Goal: Task Accomplishment & Management: Manage account settings

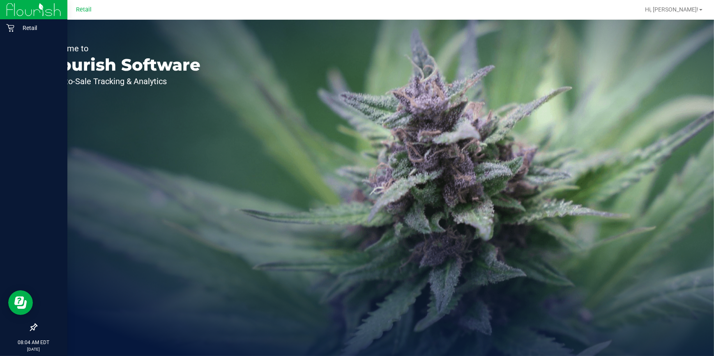
click at [16, 6] on img at bounding box center [33, 9] width 55 height 19
click at [25, 24] on p "Retail" at bounding box center [38, 28] width 49 height 10
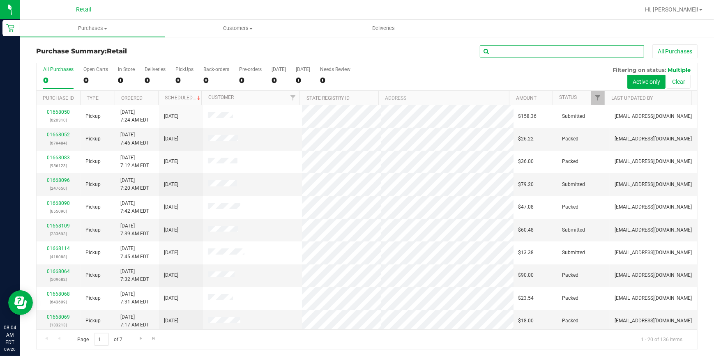
click at [506, 49] on input "text" at bounding box center [562, 51] width 164 height 12
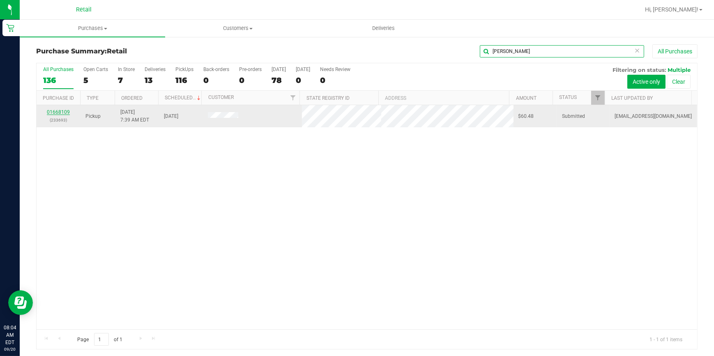
type input "marisol"
click at [62, 112] on link "01668109" at bounding box center [58, 112] width 23 height 6
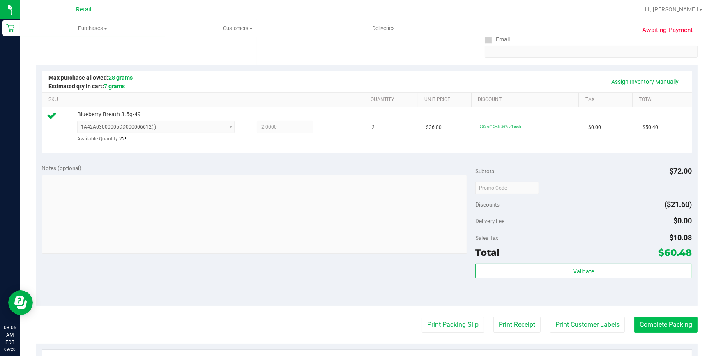
scroll to position [187, 0]
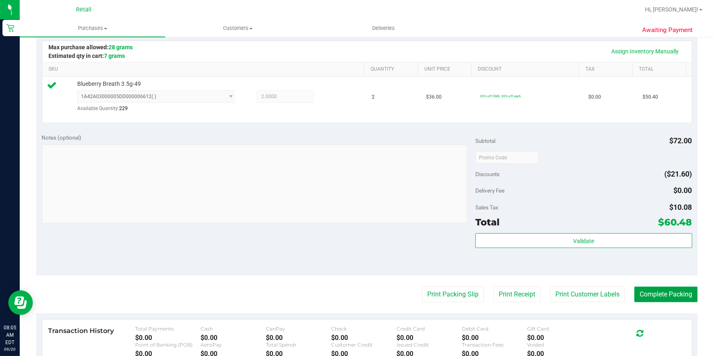
click at [656, 294] on button "Complete Packing" at bounding box center [666, 295] width 63 height 16
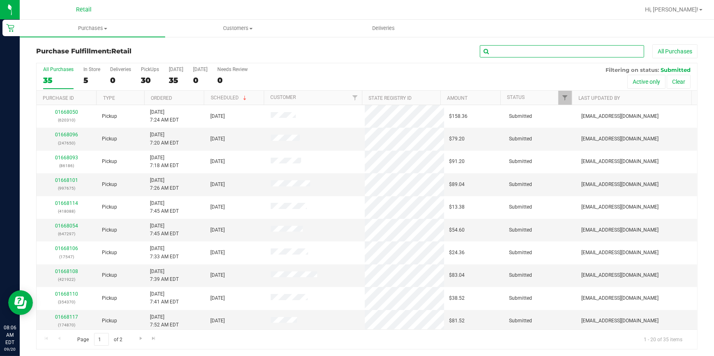
click at [522, 50] on input "text" at bounding box center [562, 51] width 164 height 12
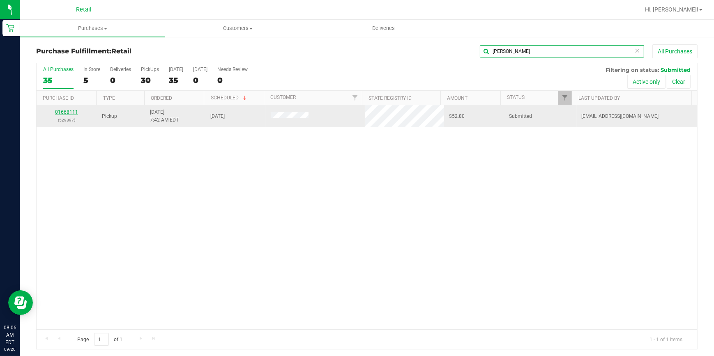
type input "henry"
click at [70, 111] on link "01668111" at bounding box center [66, 112] width 23 height 6
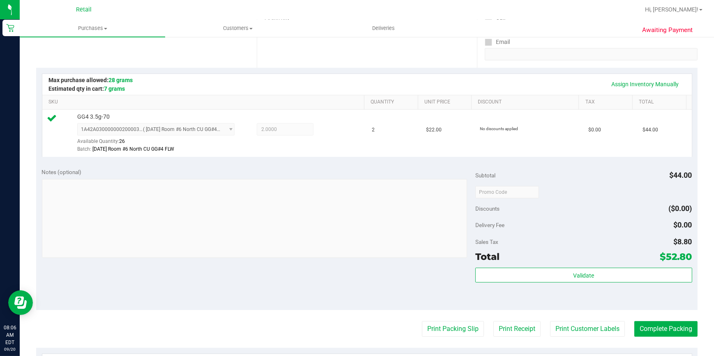
scroll to position [261, 0]
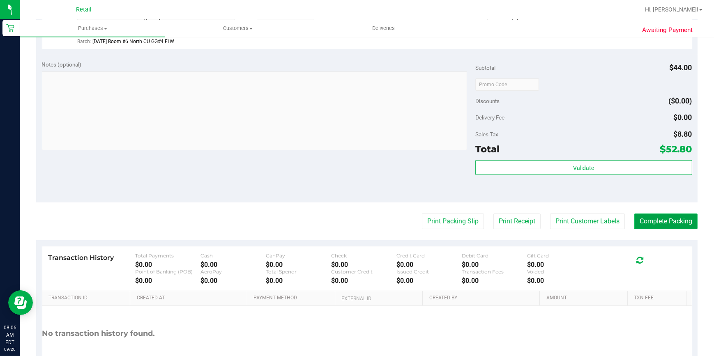
click at [666, 219] on button "Complete Packing" at bounding box center [666, 222] width 63 height 16
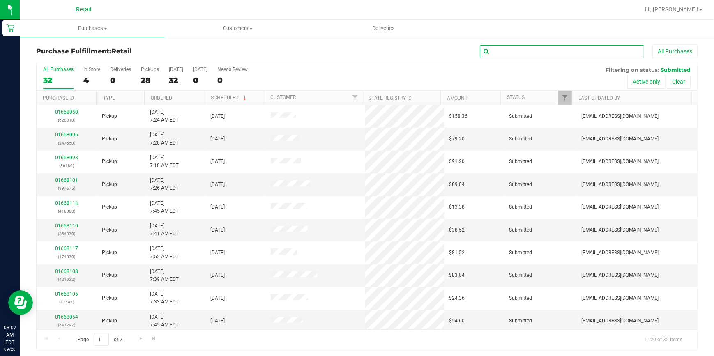
click at [584, 50] on input "text" at bounding box center [562, 51] width 164 height 12
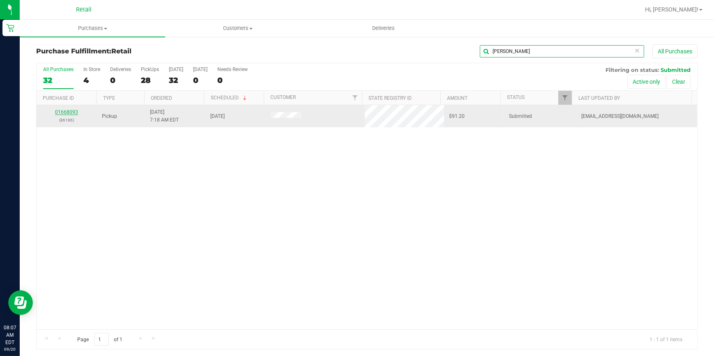
type input "ariana"
click at [61, 114] on link "01668093" at bounding box center [66, 112] width 23 height 6
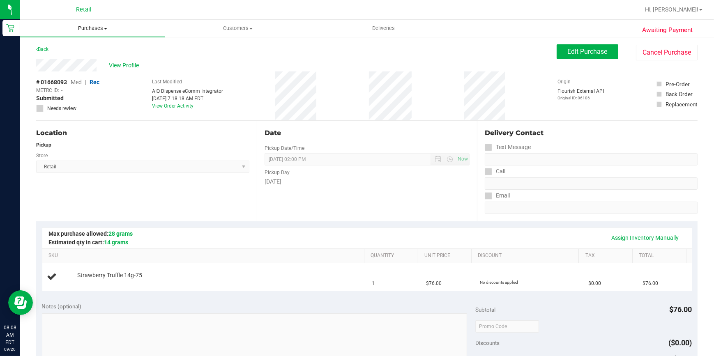
click at [77, 28] on span "Purchases" at bounding box center [92, 28] width 145 height 7
click at [69, 59] on li "Fulfillment" at bounding box center [92, 60] width 145 height 10
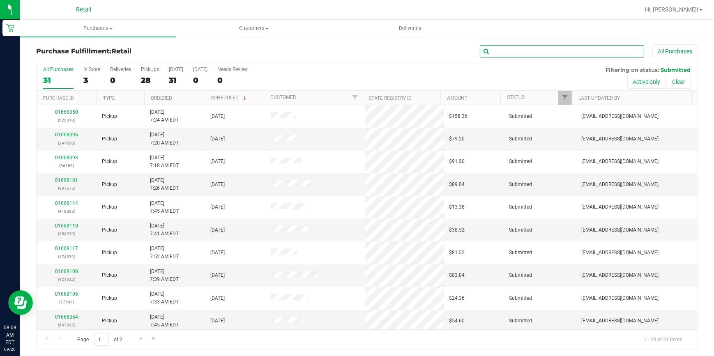
click at [600, 49] on input "text" at bounding box center [562, 51] width 164 height 12
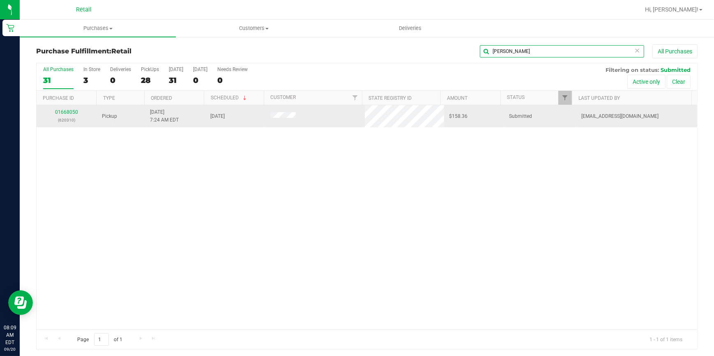
type input "kay"
click at [66, 114] on link "01668050" at bounding box center [66, 112] width 23 height 6
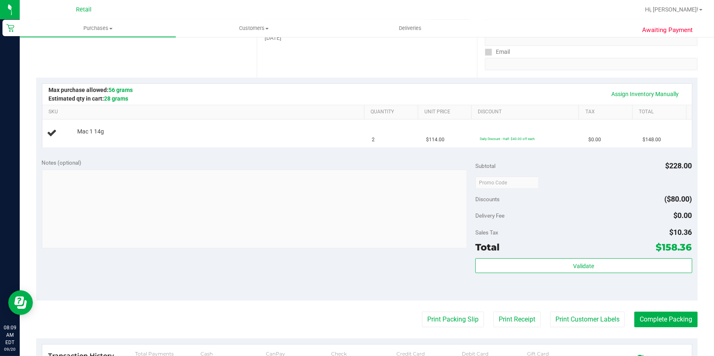
scroll to position [149, 0]
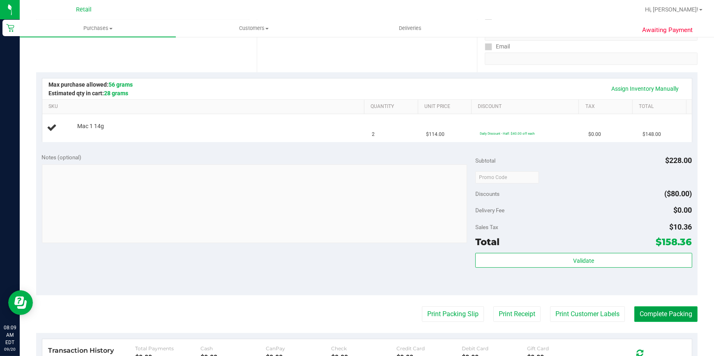
click at [667, 312] on button "Complete Packing" at bounding box center [666, 315] width 63 height 16
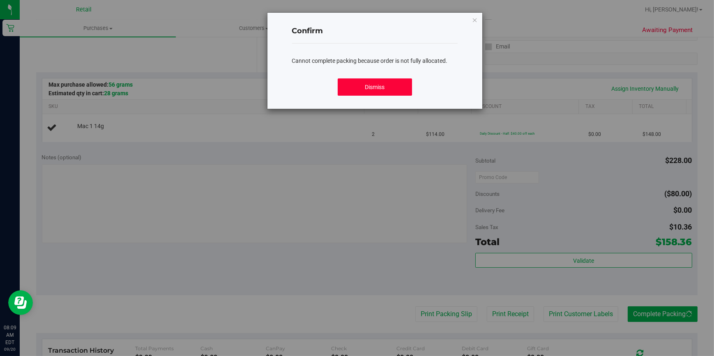
click at [383, 92] on button "Dismiss" at bounding box center [375, 86] width 75 height 17
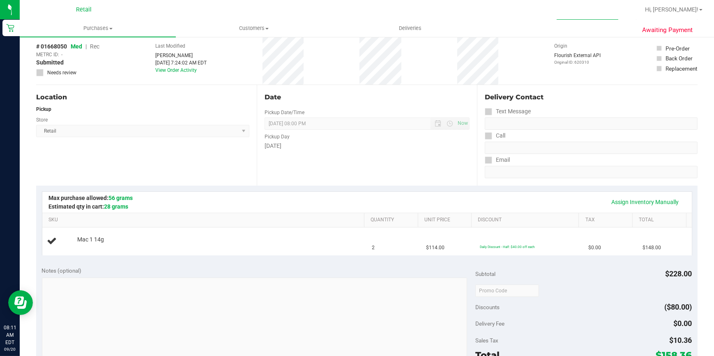
scroll to position [0, 0]
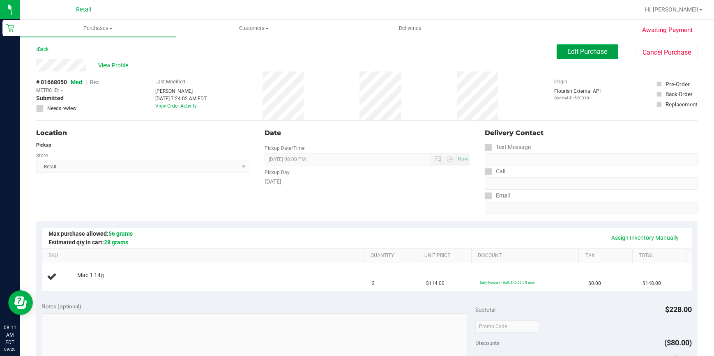
click at [587, 49] on span "Edit Purchase" at bounding box center [588, 52] width 40 height 8
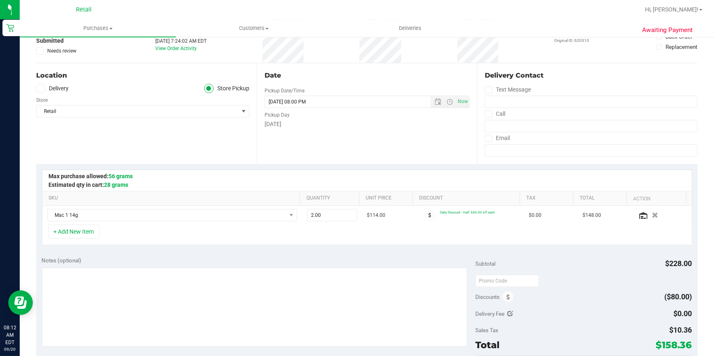
scroll to position [74, 0]
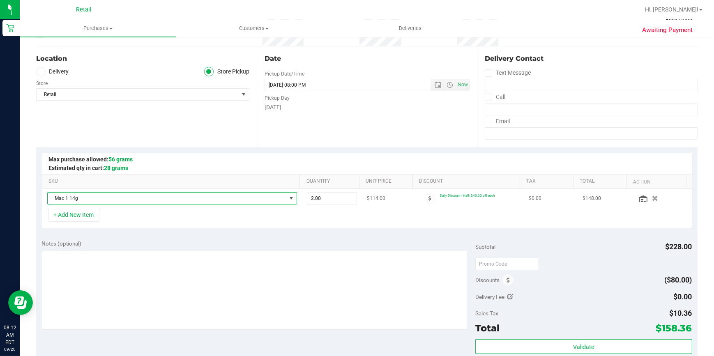
click at [288, 197] on span "NO DATA FOUND" at bounding box center [291, 198] width 7 height 7
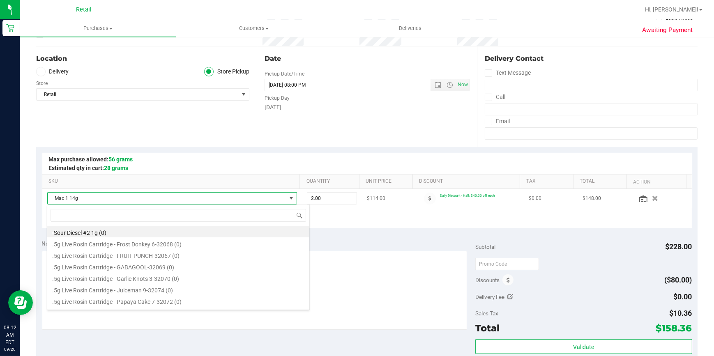
scroll to position [12, 243]
click at [288, 199] on span at bounding box center [291, 198] width 7 height 7
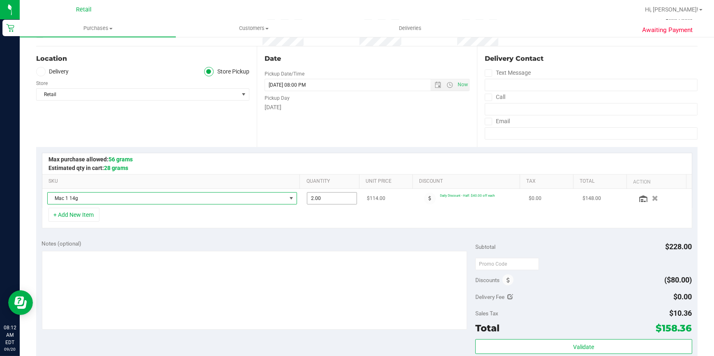
click at [315, 199] on span "2.00 2" at bounding box center [332, 198] width 50 height 12
type input "1"
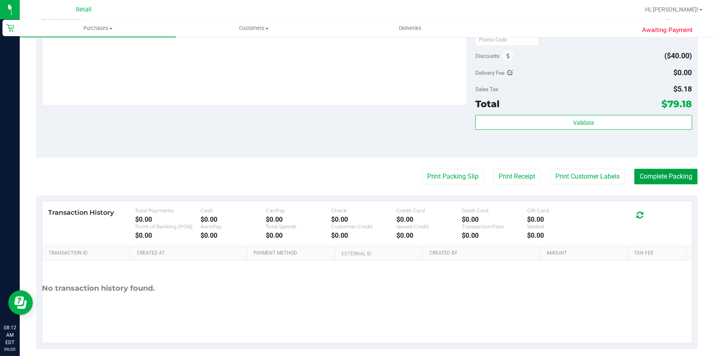
click at [675, 174] on button "Complete Packing" at bounding box center [666, 177] width 63 height 16
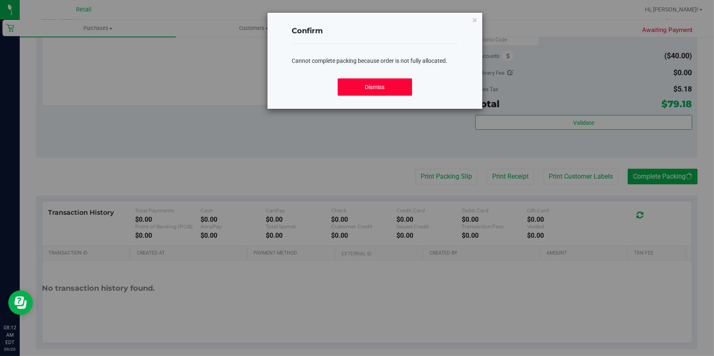
click at [365, 84] on button "Dismiss" at bounding box center [375, 86] width 75 height 17
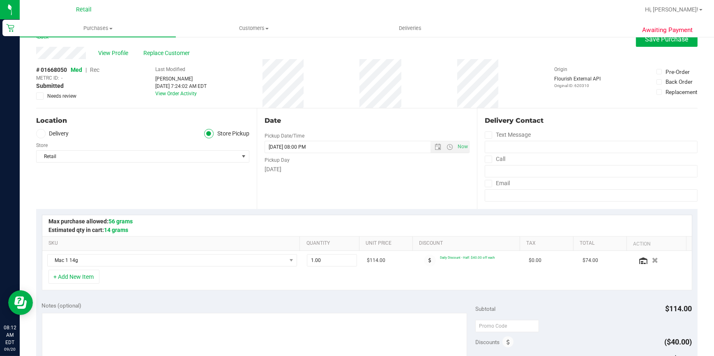
scroll to position [0, 0]
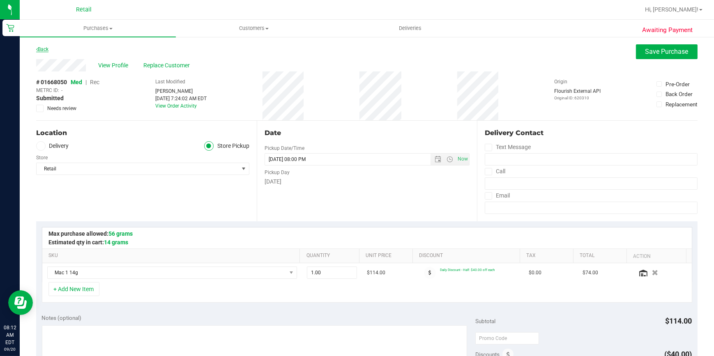
click at [46, 47] on link "Back" at bounding box center [42, 49] width 12 height 6
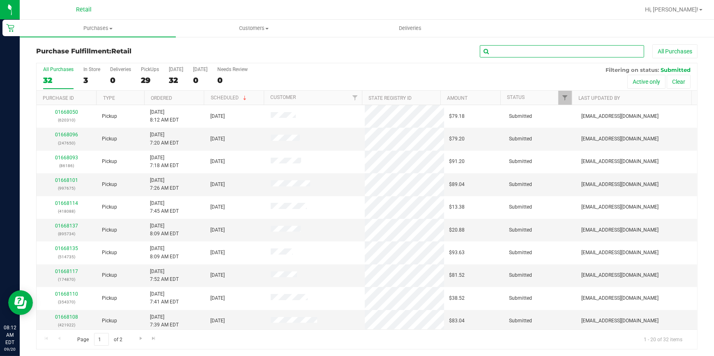
click at [581, 52] on input "text" at bounding box center [562, 51] width 164 height 12
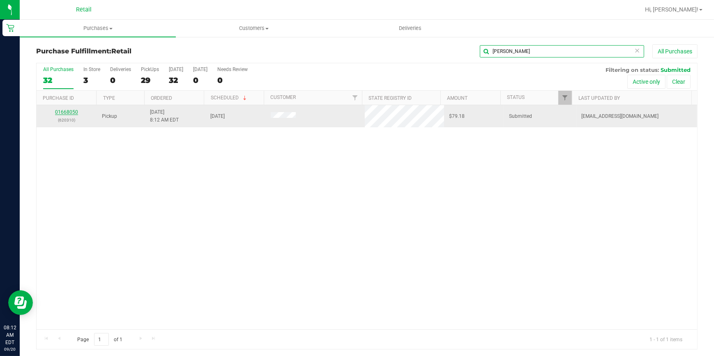
type input "kay"
click at [68, 112] on link "01668050" at bounding box center [66, 112] width 23 height 6
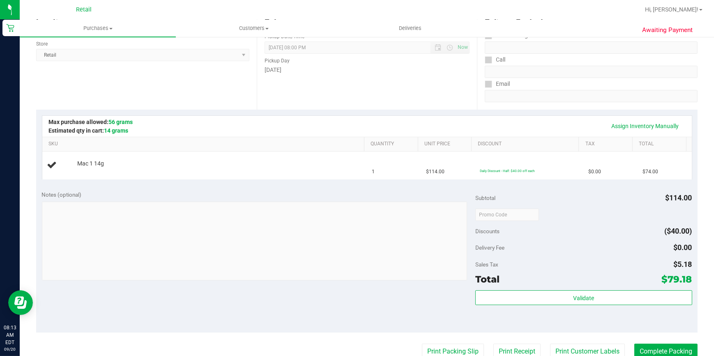
scroll to position [187, 0]
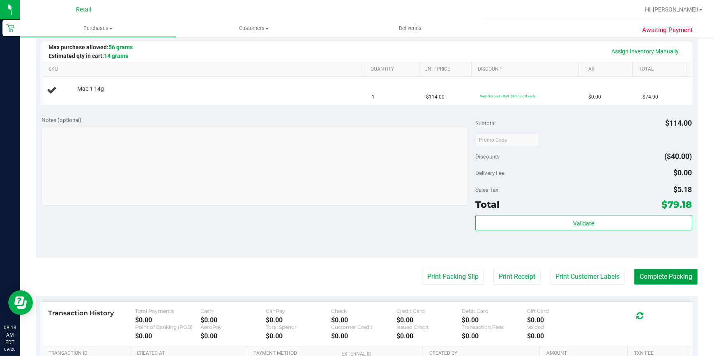
click at [656, 275] on button "Complete Packing" at bounding box center [666, 277] width 63 height 16
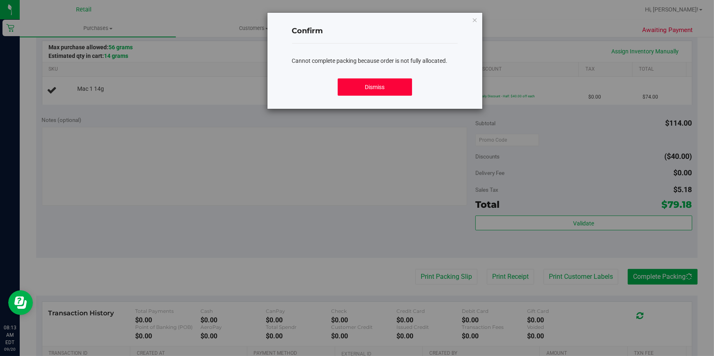
click at [388, 84] on button "Dismiss" at bounding box center [375, 86] width 75 height 17
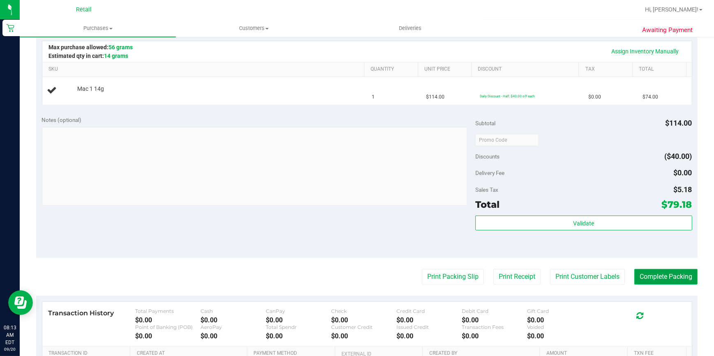
click at [672, 274] on button "Complete Packing" at bounding box center [666, 277] width 63 height 16
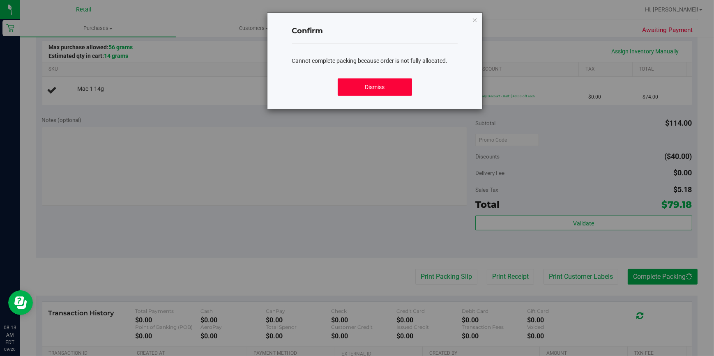
click at [362, 89] on button "Dismiss" at bounding box center [375, 86] width 75 height 17
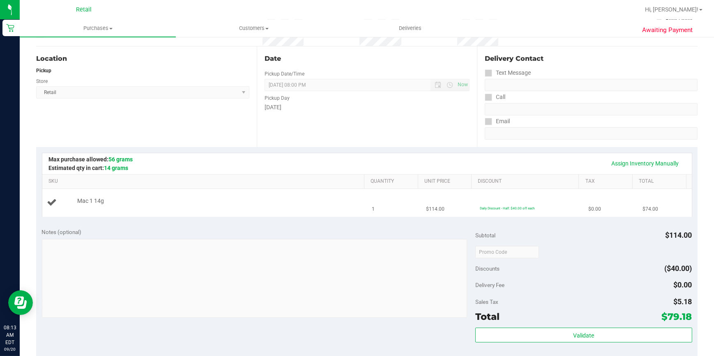
scroll to position [0, 0]
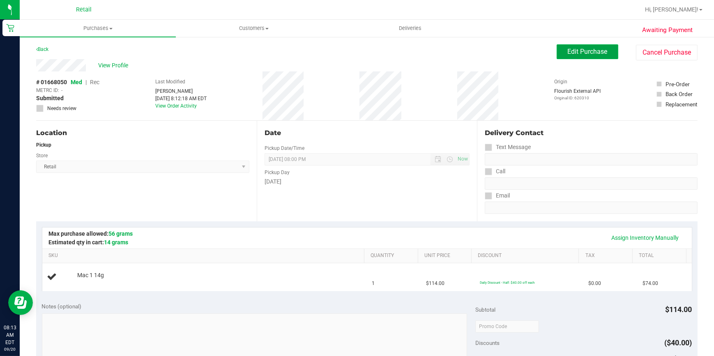
click at [595, 55] on span "Edit Purchase" at bounding box center [588, 52] width 40 height 8
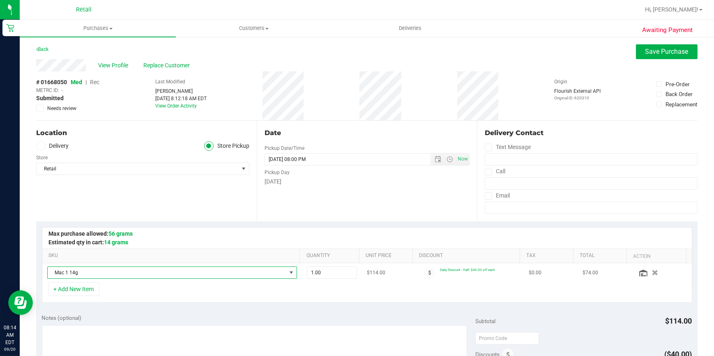
click at [288, 271] on span "NO DATA FOUND" at bounding box center [291, 273] width 7 height 7
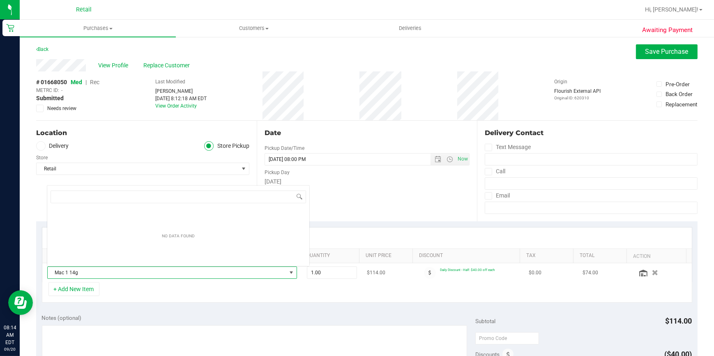
scroll to position [12, 243]
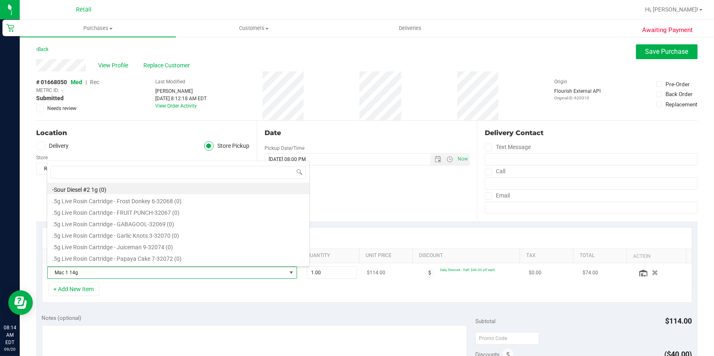
click at [70, 271] on span "Mac 1 14g" at bounding box center [167, 273] width 239 height 12
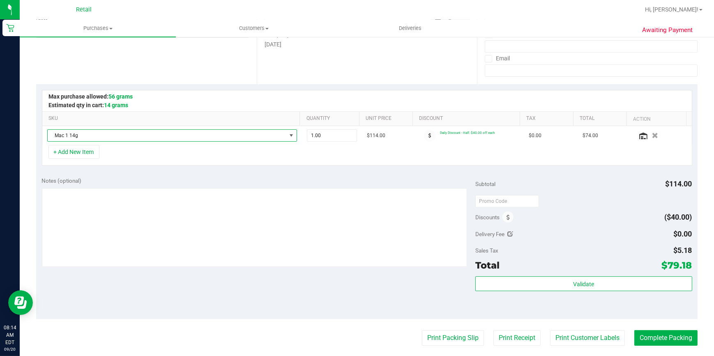
scroll to position [0, 0]
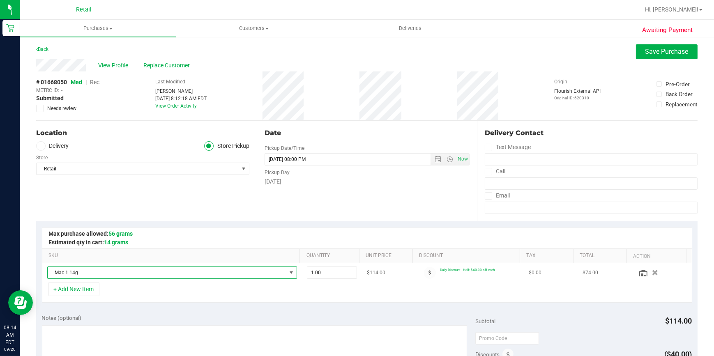
click at [125, 270] on span "Mac 1 14g" at bounding box center [167, 273] width 239 height 12
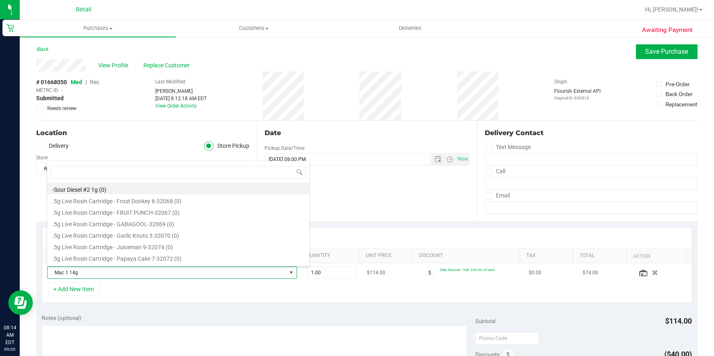
scroll to position [12, 243]
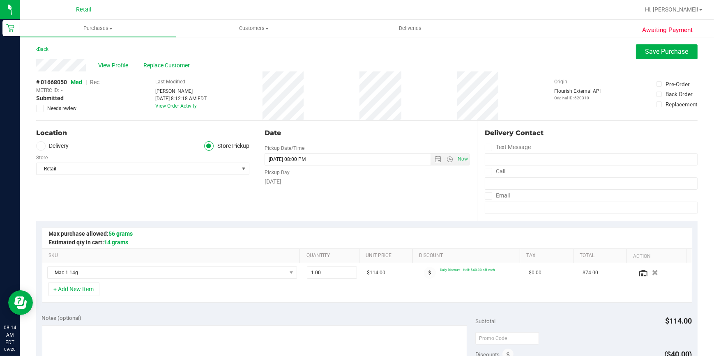
click at [440, 192] on div "Date Pickup Date/Time 09/20/2025 Now 09/20/2025 08:00 PM Now Pickup Day Saturday" at bounding box center [367, 171] width 221 height 101
click at [87, 259] on link "SKU" at bounding box center [172, 256] width 248 height 7
click at [117, 249] on th "SKU" at bounding box center [171, 256] width 258 height 15
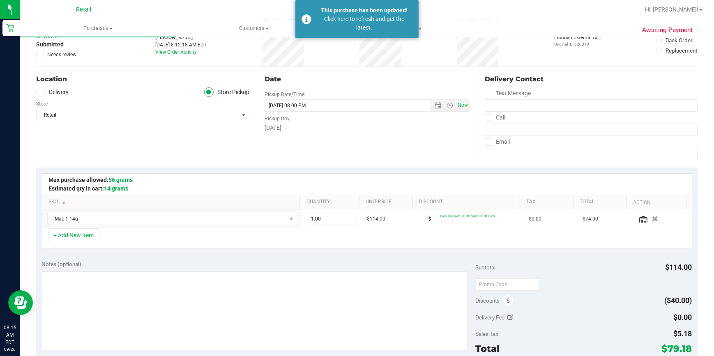
scroll to position [224, 0]
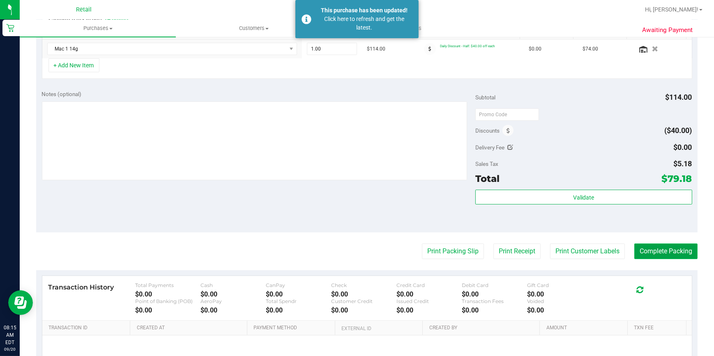
click at [659, 244] on button "Complete Packing" at bounding box center [666, 252] width 63 height 16
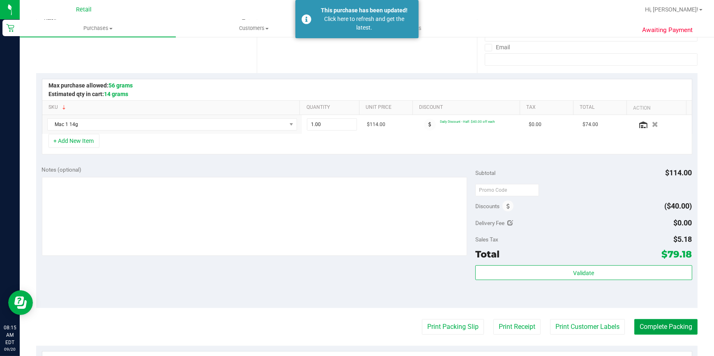
scroll to position [37, 0]
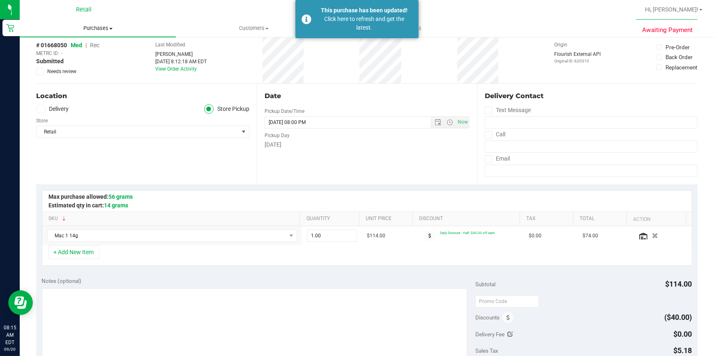
click at [91, 27] on span "Purchases" at bounding box center [98, 28] width 156 height 7
click at [74, 62] on li "Fulfillment" at bounding box center [98, 60] width 156 height 10
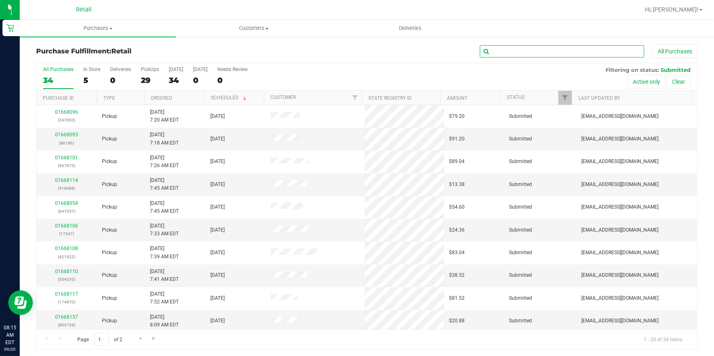
click at [515, 49] on input "text" at bounding box center [562, 51] width 164 height 12
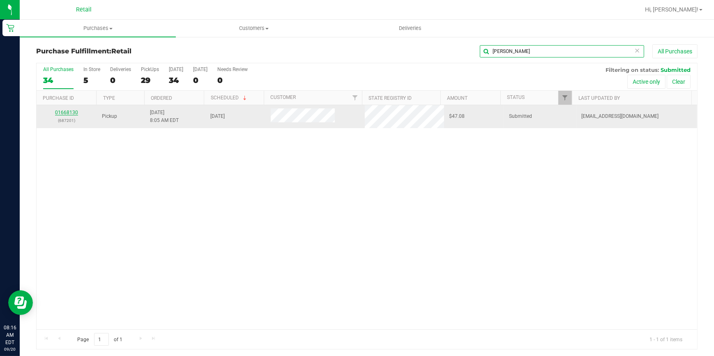
type input "diana"
click at [66, 111] on link "01668130" at bounding box center [66, 113] width 23 height 6
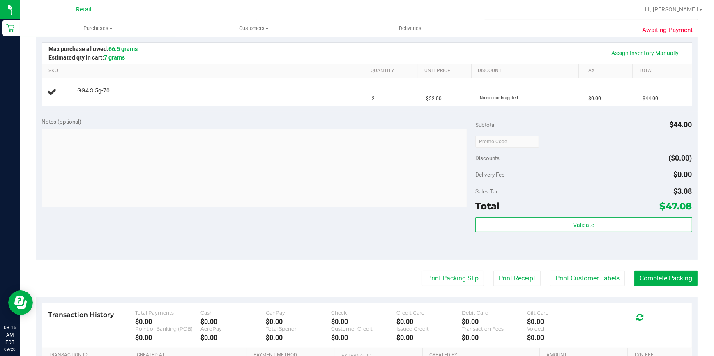
scroll to position [187, 0]
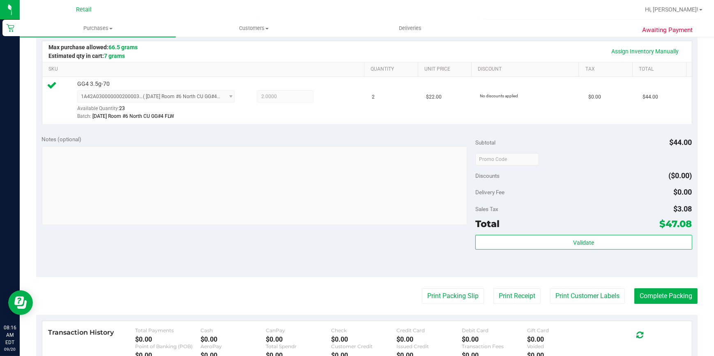
click at [390, 251] on div "Notes (optional) Subtotal $44.00 Discounts ($0.00) Delivery Fee $0.00 Sales Tax…" at bounding box center [367, 203] width 662 height 148
click at [667, 299] on button "Complete Packing" at bounding box center [666, 297] width 63 height 16
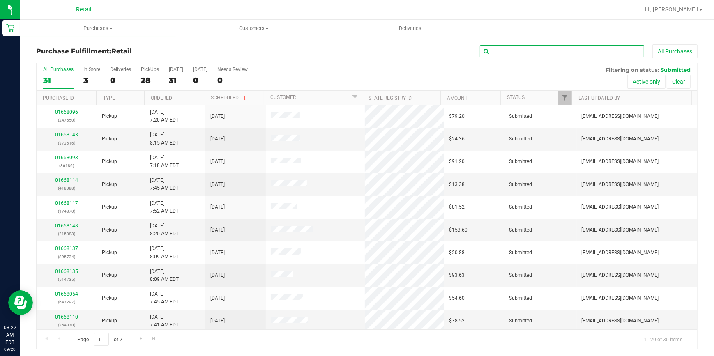
click at [501, 48] on input "text" at bounding box center [562, 51] width 164 height 12
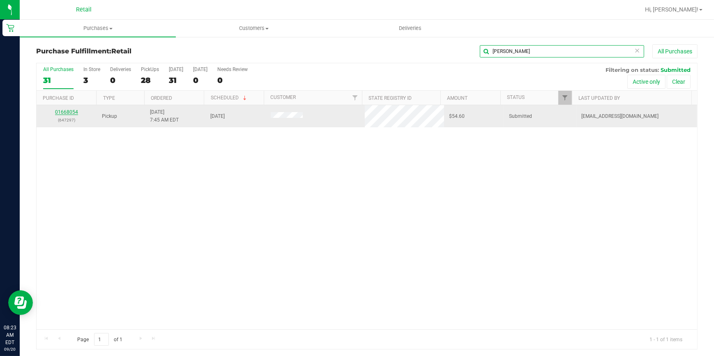
type input "ryan"
click at [66, 111] on link "01668054" at bounding box center [66, 112] width 23 height 6
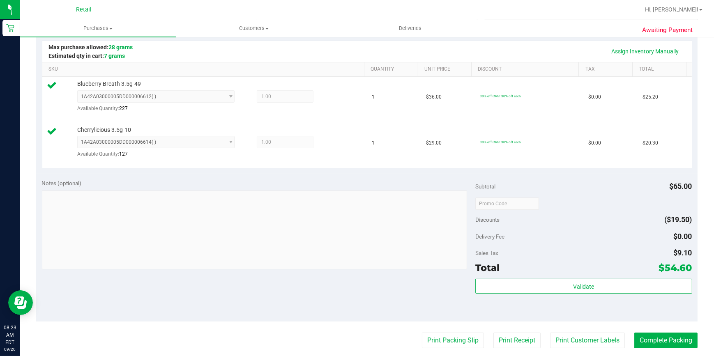
scroll to position [358, 0]
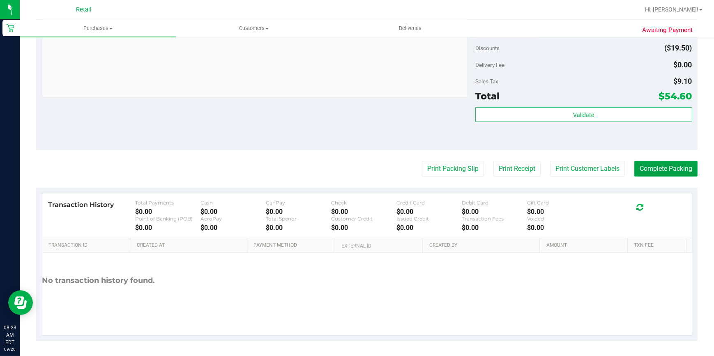
click at [670, 165] on button "Complete Packing" at bounding box center [666, 169] width 63 height 16
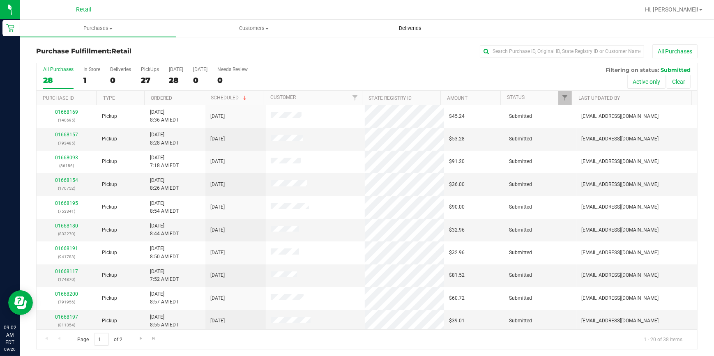
click at [407, 30] on span "Deliveries" at bounding box center [410, 28] width 45 height 7
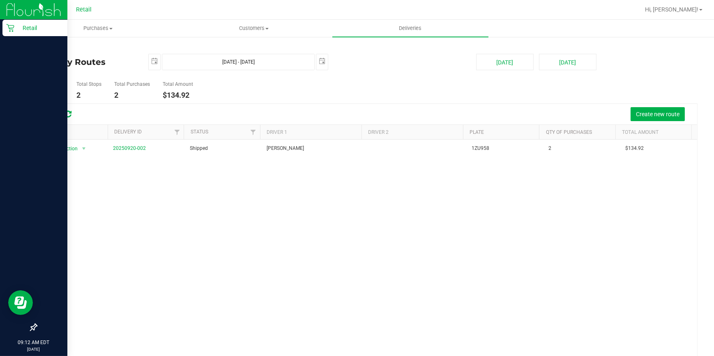
click at [1, 27] on link "Retail" at bounding box center [33, 29] width 67 height 18
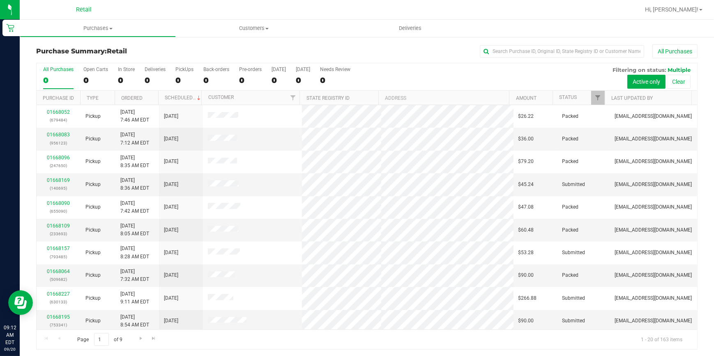
click at [50, 70] on div "All Purchases" at bounding box center [58, 70] width 30 height 6
click at [0, 0] on input "All Purchases 0" at bounding box center [0, 0] width 0 height 0
click at [150, 78] on div "15" at bounding box center [155, 80] width 21 height 9
click at [0, 0] on input "Deliveries 15" at bounding box center [0, 0] width 0 height 0
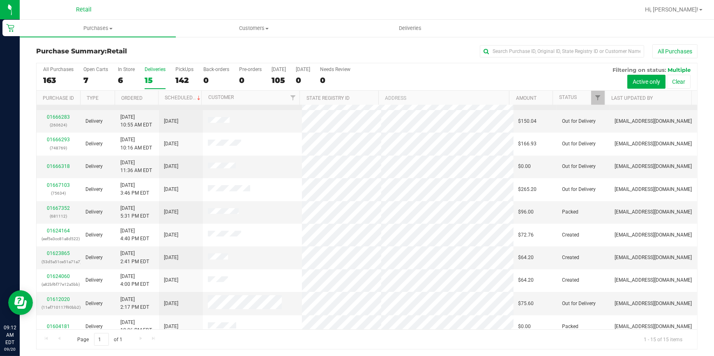
scroll to position [112, 0]
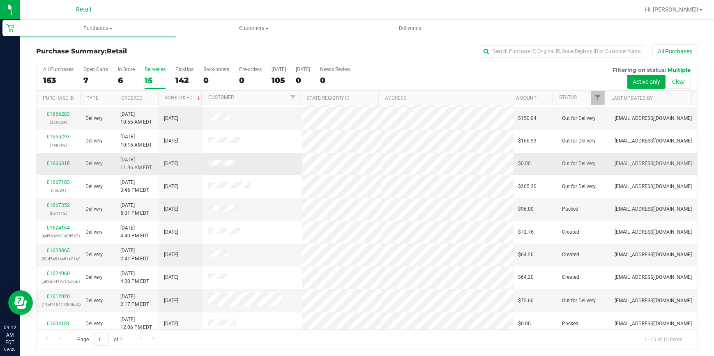
click at [63, 167] on div "01666318" at bounding box center [59, 164] width 34 height 8
click at [66, 162] on link "01666318" at bounding box center [58, 164] width 23 height 6
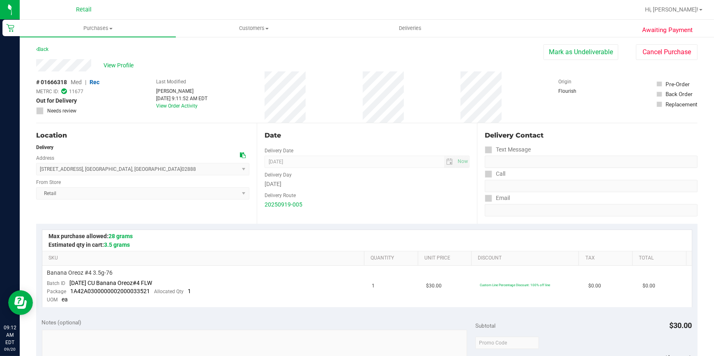
click at [44, 100] on span "Out for Delivery" at bounding box center [56, 101] width 41 height 9
click at [61, 92] on icon at bounding box center [64, 91] width 6 height 7
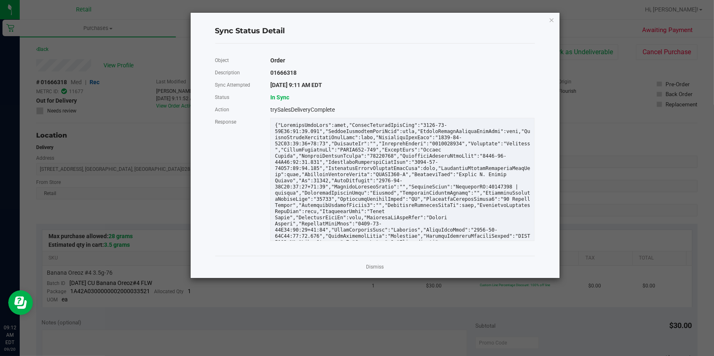
click at [374, 272] on div "Dismiss" at bounding box center [375, 267] width 320 height 22
click at [370, 261] on div "Dismiss" at bounding box center [375, 267] width 320 height 22
click at [377, 265] on link "Dismiss" at bounding box center [375, 267] width 18 height 7
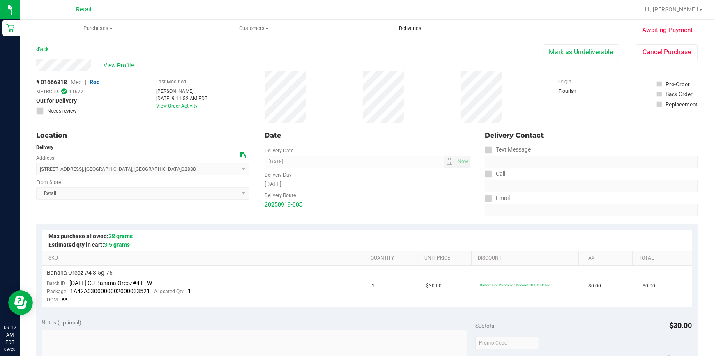
click at [411, 26] on span "Deliveries" at bounding box center [410, 28] width 45 height 7
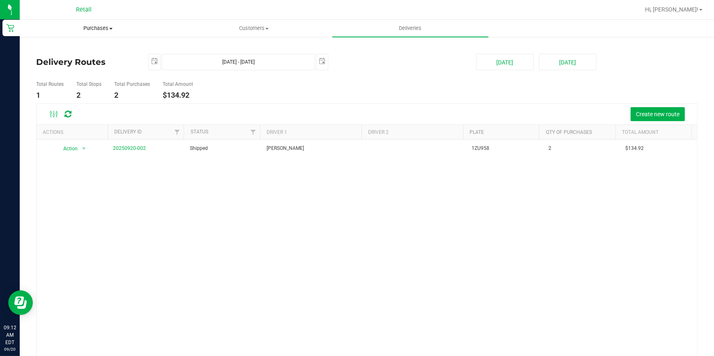
click at [109, 30] on span "Purchases" at bounding box center [97, 28] width 155 height 7
click at [102, 27] on span "Purchases" at bounding box center [98, 28] width 156 height 7
click at [62, 58] on span "Fulfillment" at bounding box center [45, 59] width 51 height 7
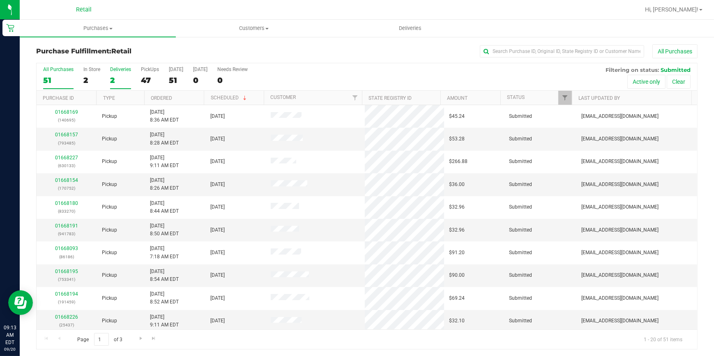
click at [117, 74] on label "Deliveries 2" at bounding box center [120, 78] width 21 height 23
click at [0, 0] on input "Deliveries 2" at bounding box center [0, 0] width 0 height 0
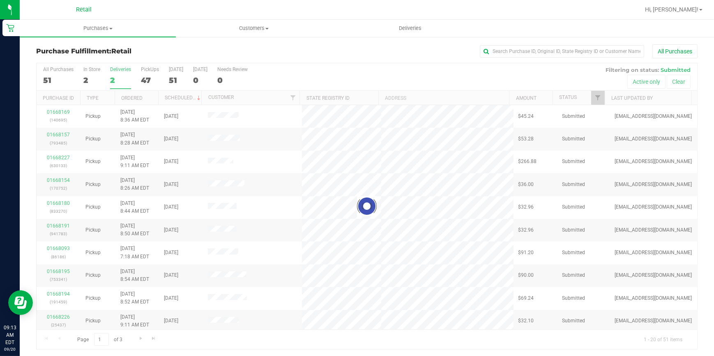
click at [117, 74] on label "Deliveries 2" at bounding box center [120, 78] width 21 height 23
click at [0, 0] on input "Deliveries 2" at bounding box center [0, 0] width 0 height 0
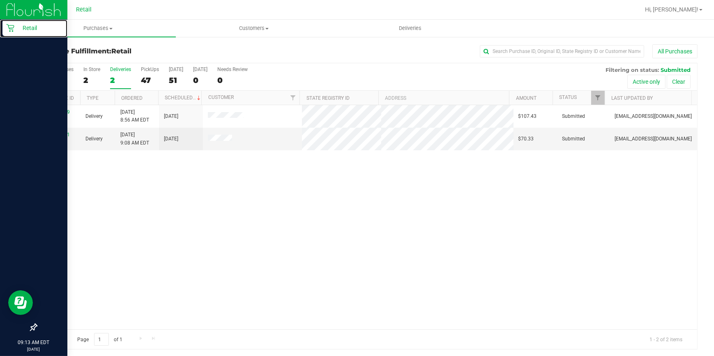
click at [16, 27] on p "Retail" at bounding box center [38, 28] width 49 height 10
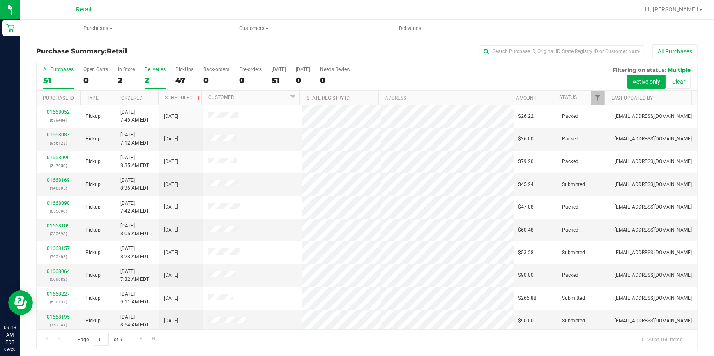
click at [152, 69] on div "Deliveries" at bounding box center [155, 70] width 21 height 6
click at [0, 0] on input "Deliveries 2" at bounding box center [0, 0] width 0 height 0
click at [515, 51] on input "text" at bounding box center [562, 51] width 164 height 12
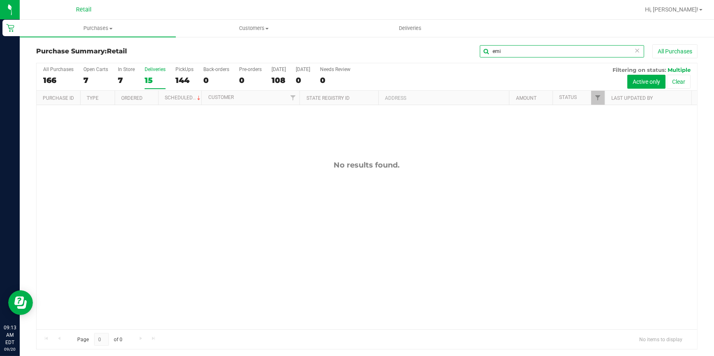
type input "emi"
